Goal: Navigation & Orientation: Understand site structure

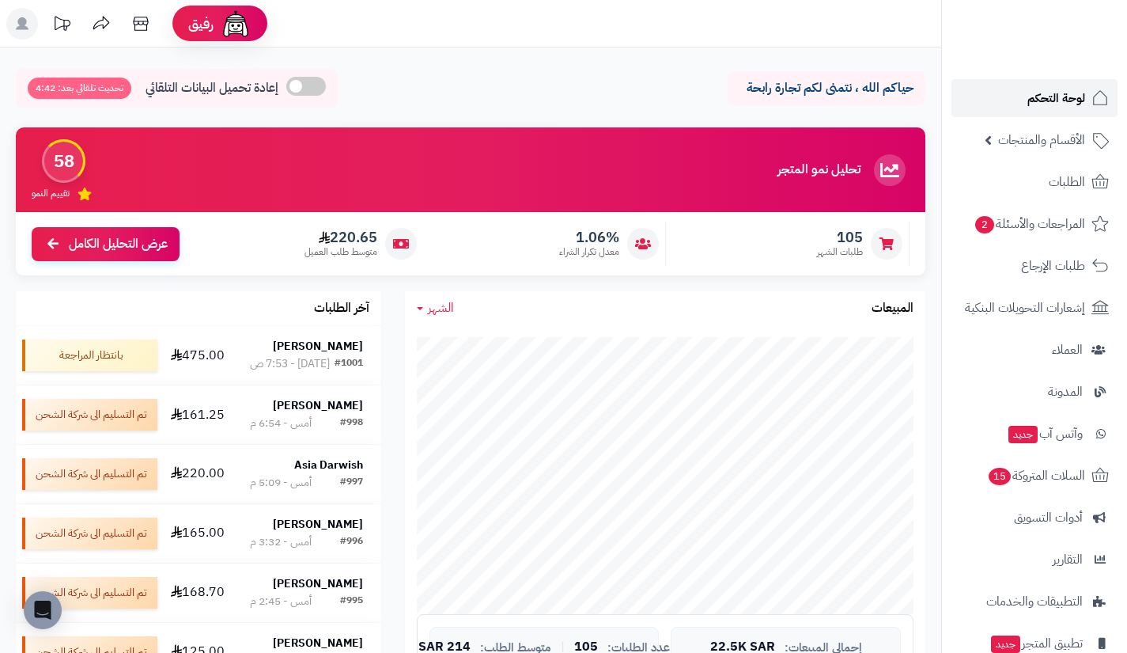
click at [991, 88] on link "لوحة التحكم" at bounding box center [1035, 98] width 166 height 38
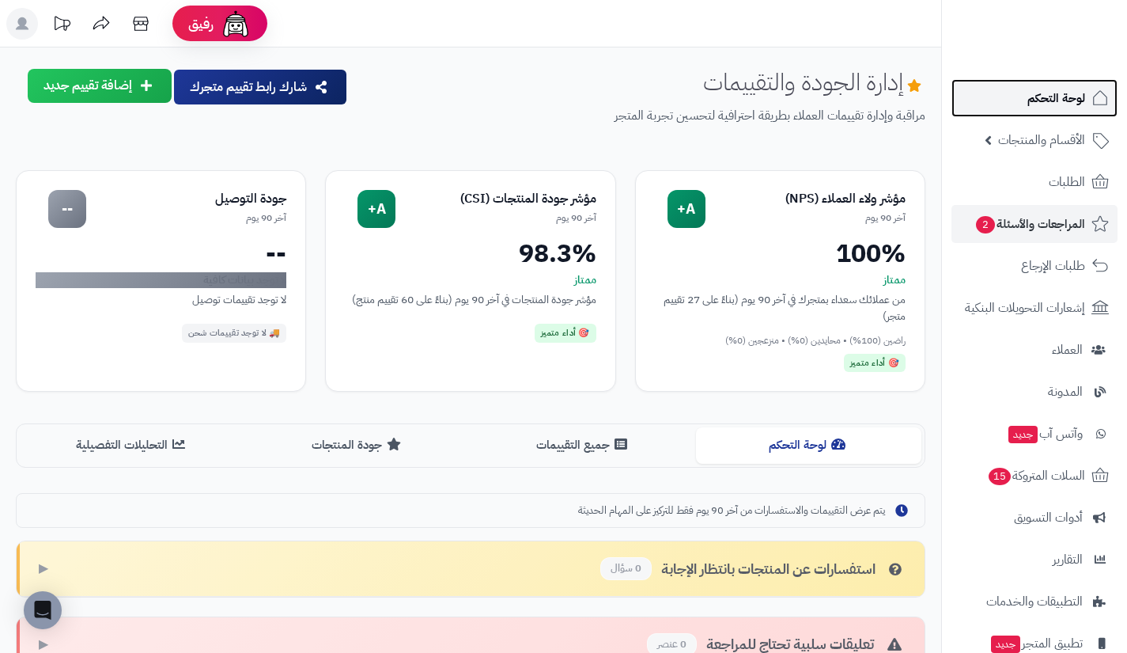
click at [998, 89] on link "لوحة التحكم" at bounding box center [1035, 98] width 166 height 38
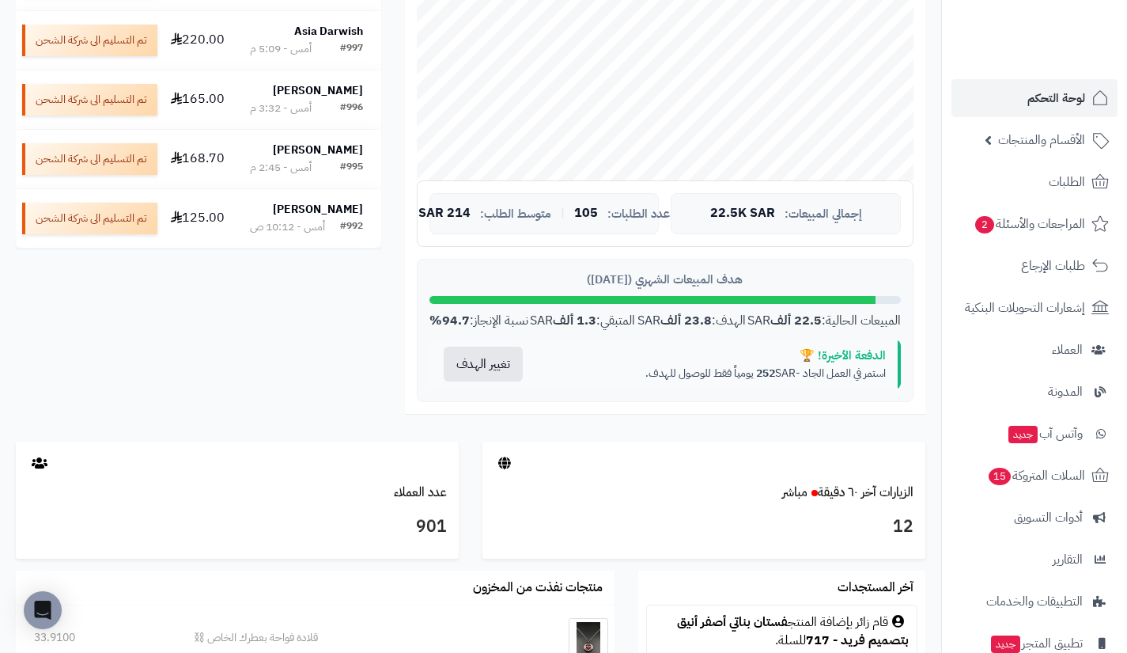
scroll to position [430, 0]
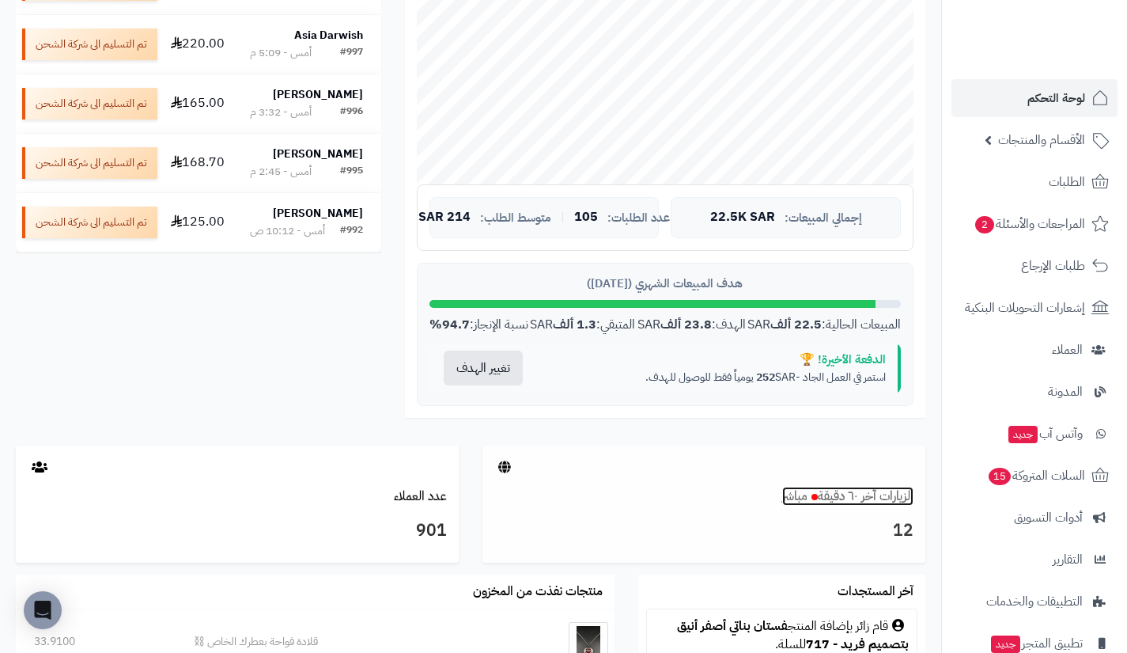
click at [882, 506] on link "الزيارات آخر ٦٠ دقيقة مباشر" at bounding box center [847, 496] width 131 height 19
